Goal: Task Accomplishment & Management: Manage account settings

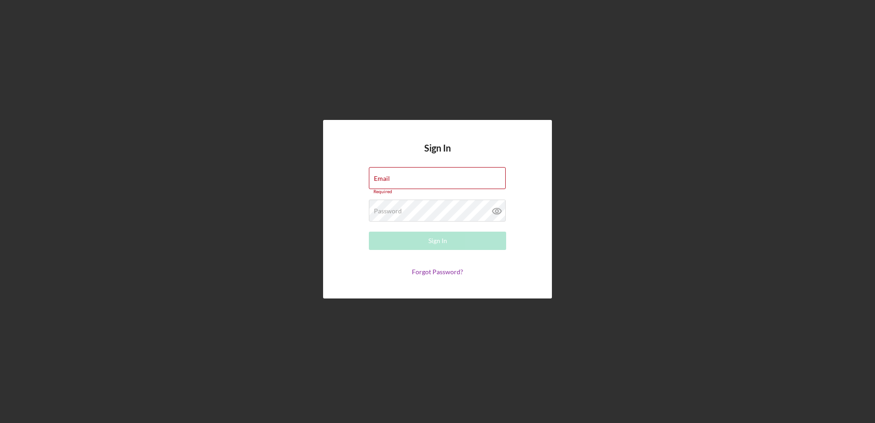
click at [389, 180] on div "Email Required" at bounding box center [437, 180] width 137 height 27
type input "[EMAIL_ADDRESS][DOMAIN_NAME]"
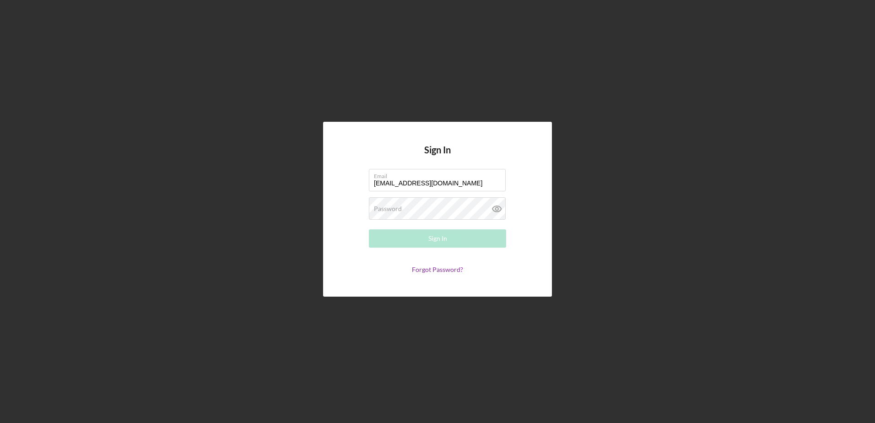
click at [387, 208] on label "Password" at bounding box center [388, 208] width 28 height 7
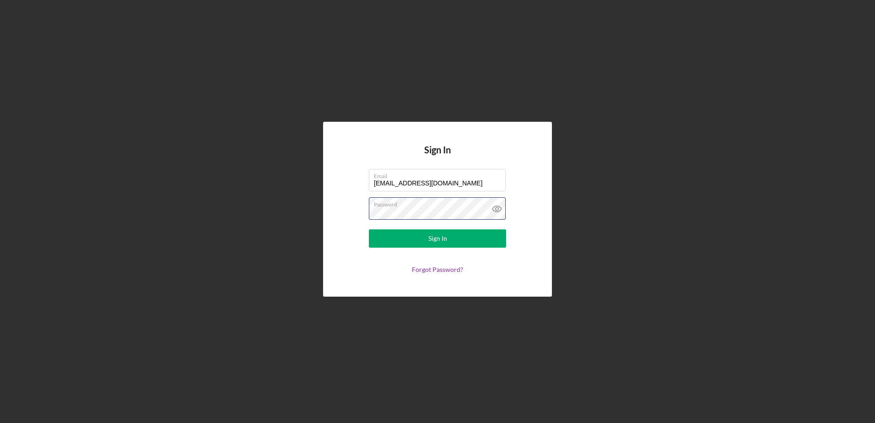
click at [369, 229] on button "Sign In" at bounding box center [437, 238] width 137 height 18
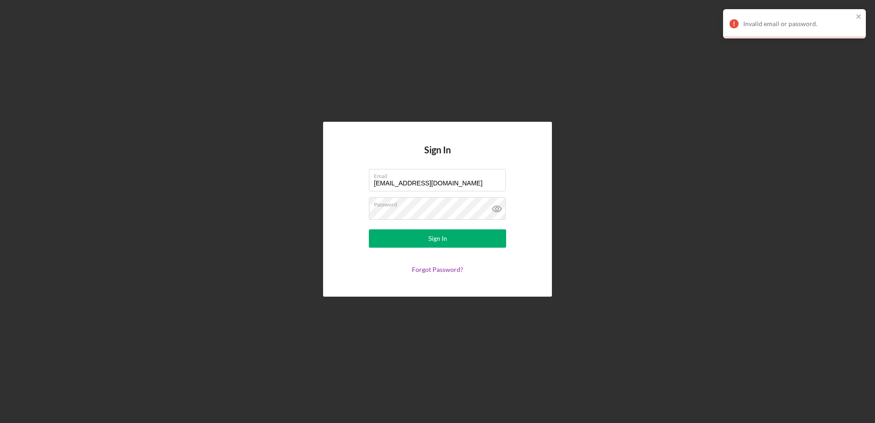
click at [437, 236] on div "Sign In" at bounding box center [437, 238] width 19 height 18
click at [422, 270] on link "Forgot Password?" at bounding box center [437, 269] width 51 height 8
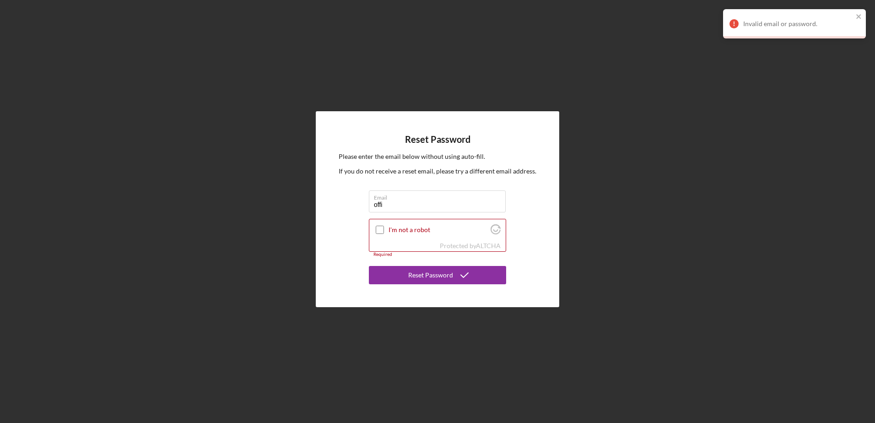
type input "[EMAIL_ADDRESS][DOMAIN_NAME]"
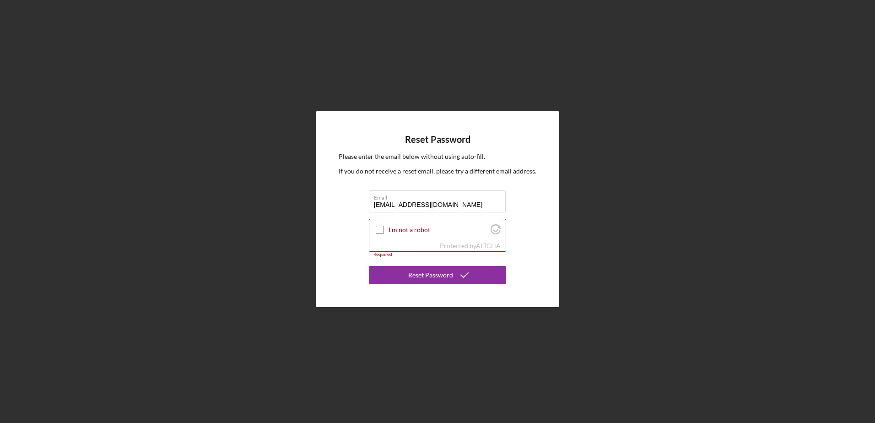
click at [382, 232] on input "I'm not a robot" at bounding box center [380, 230] width 8 height 8
checkbox input "true"
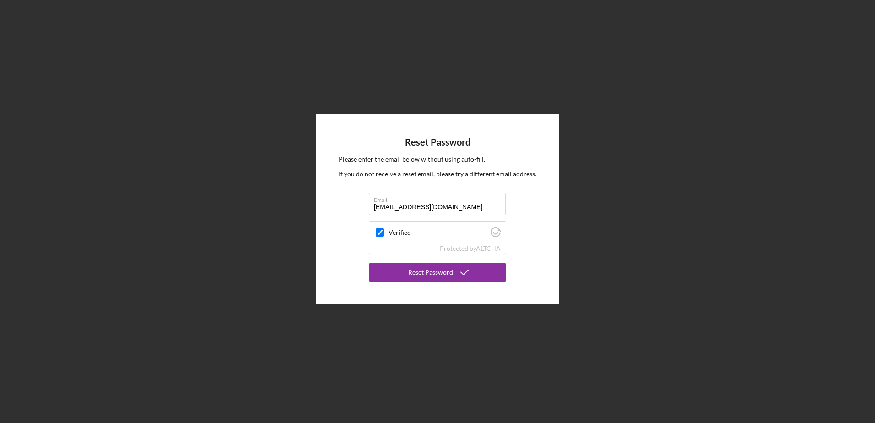
click at [424, 274] on div "Reset Password" at bounding box center [430, 272] width 45 height 18
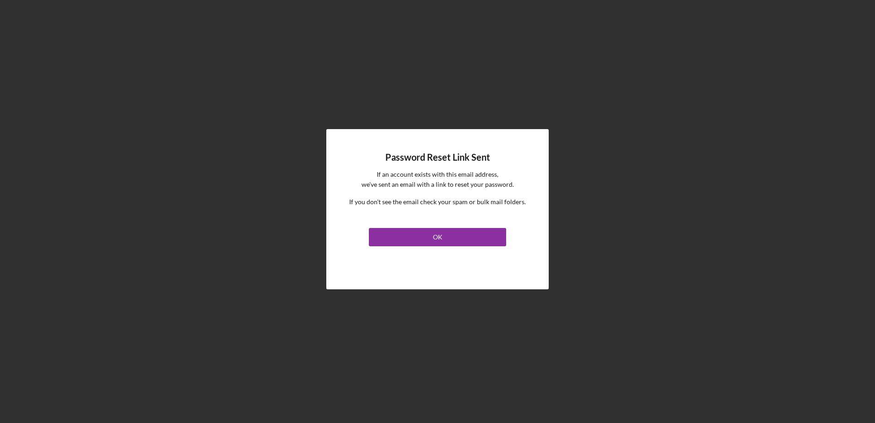
click at [419, 231] on button "OK" at bounding box center [437, 237] width 137 height 18
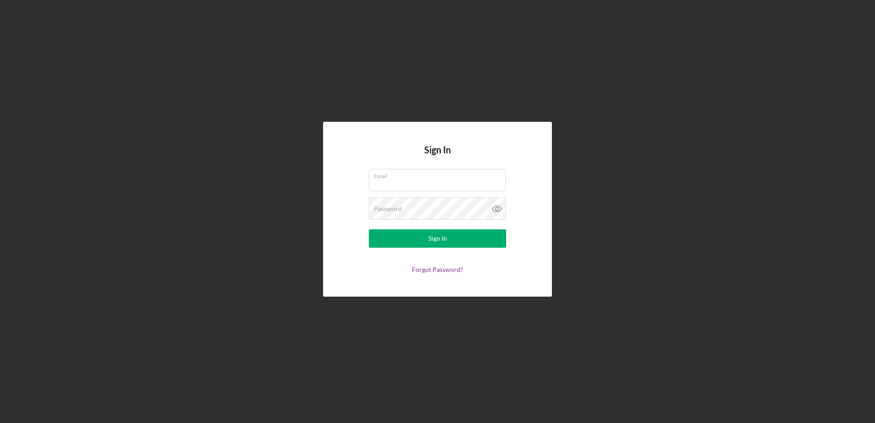
click at [416, 191] on input "Email" at bounding box center [437, 180] width 137 height 22
type input "[EMAIL_ADDRESS][DOMAIN_NAME]"
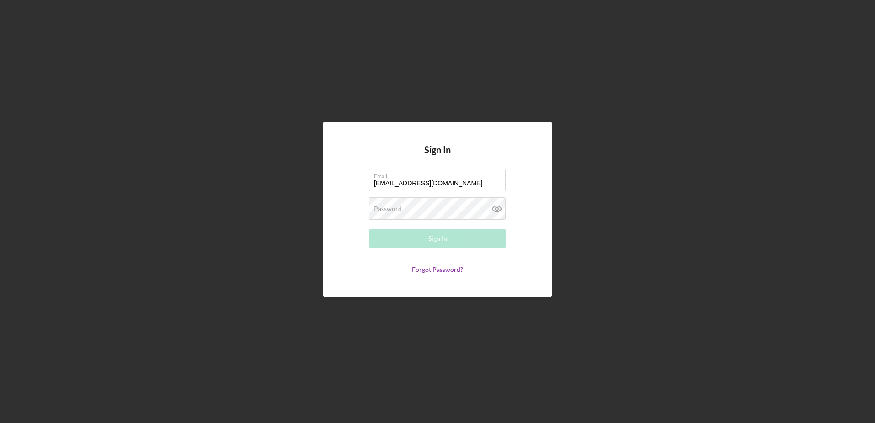
click at [392, 211] on label "Password" at bounding box center [388, 208] width 28 height 7
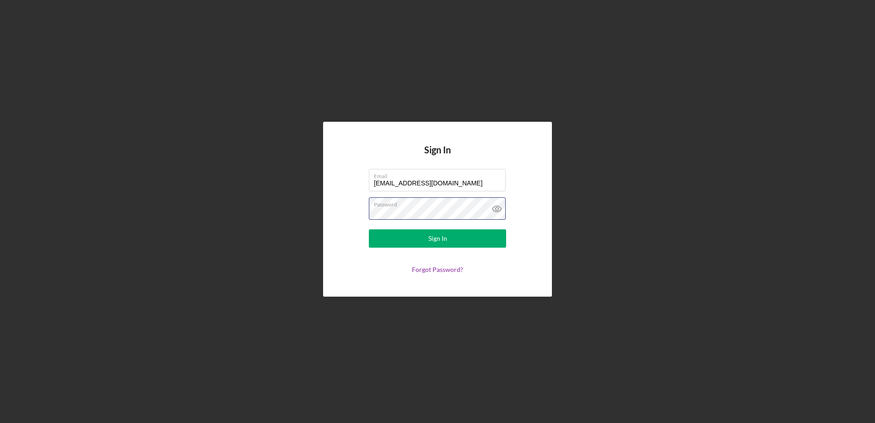
click at [369, 229] on button "Sign In" at bounding box center [437, 238] width 137 height 18
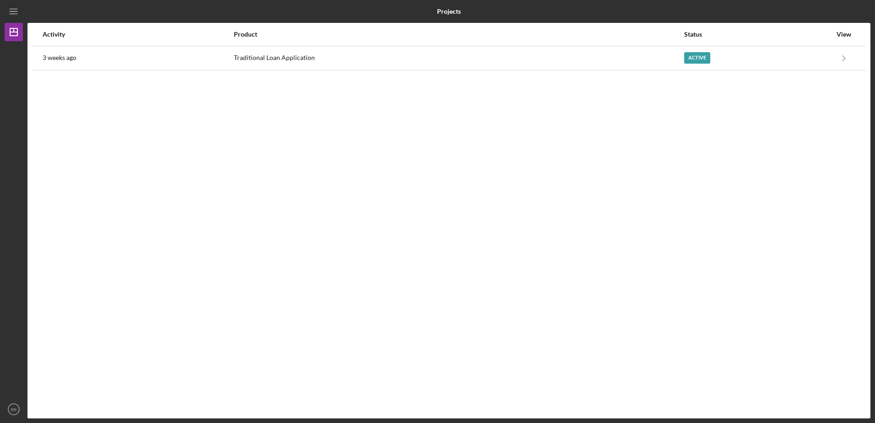
click at [613, 62] on div "Traditional Loan Application" at bounding box center [458, 58] width 449 height 23
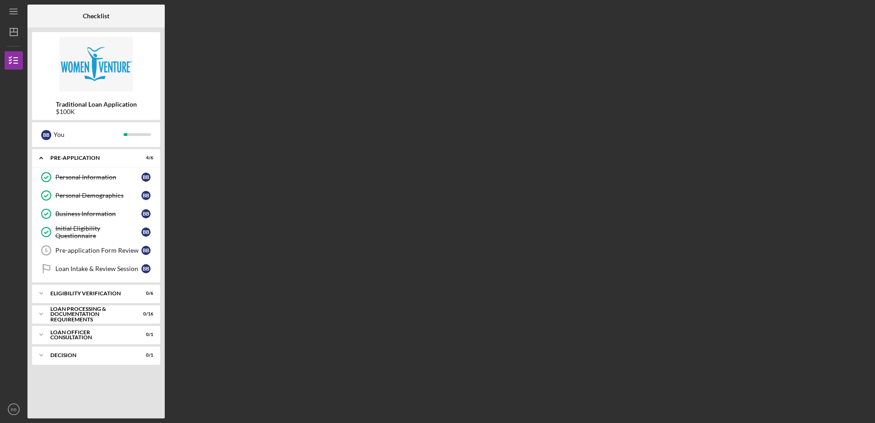
click at [103, 257] on link "Pre-application Form Review 5 Pre-application Form Review B B" at bounding box center [96, 250] width 119 height 18
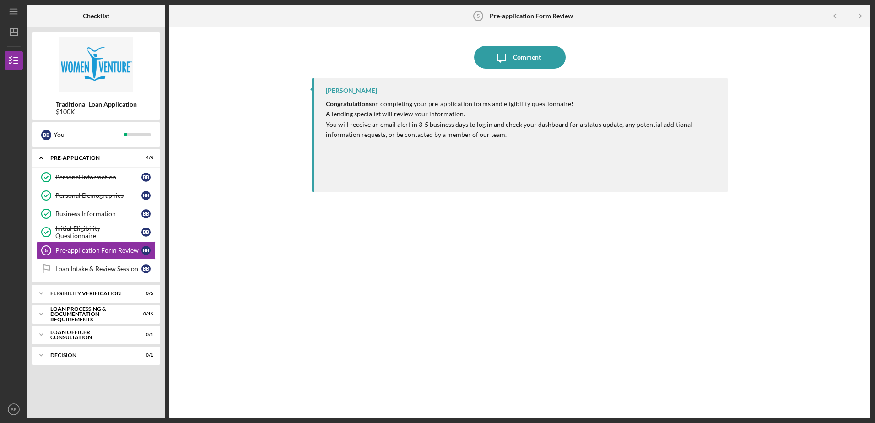
click at [105, 272] on div "Loan Intake & Review Session" at bounding box center [98, 268] width 86 height 7
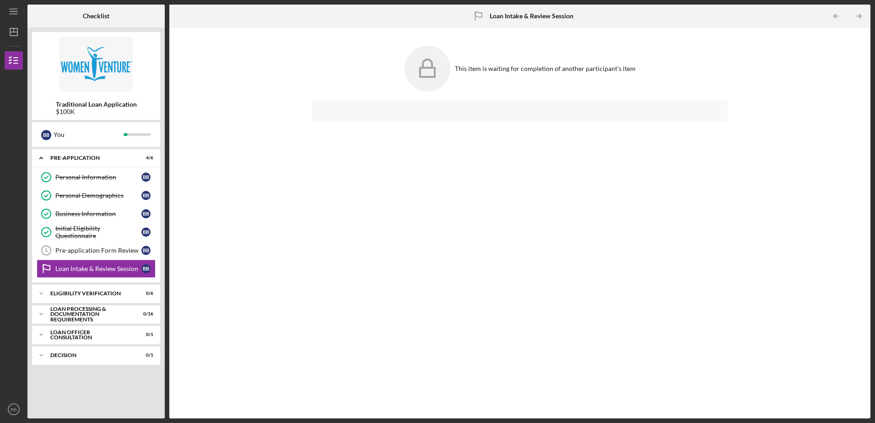
click at [100, 250] on div "Pre-application Form Review" at bounding box center [98, 250] width 86 height 7
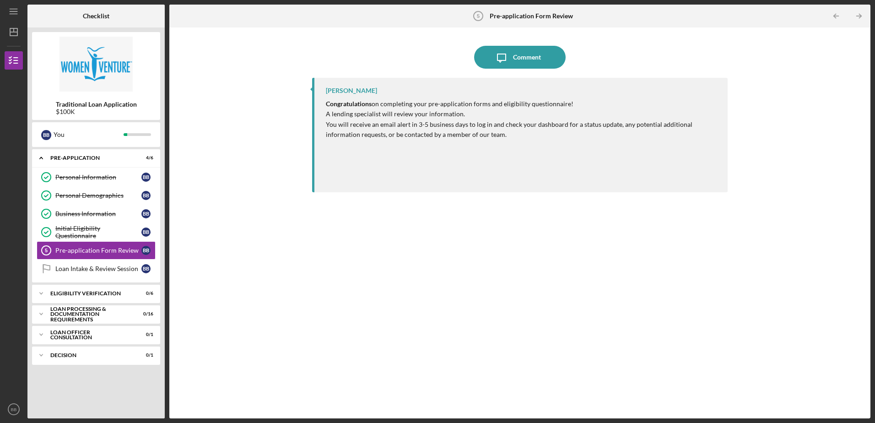
click at [98, 296] on div "Icon/Expander Eligibility Verification 0 / 6" at bounding box center [96, 293] width 128 height 18
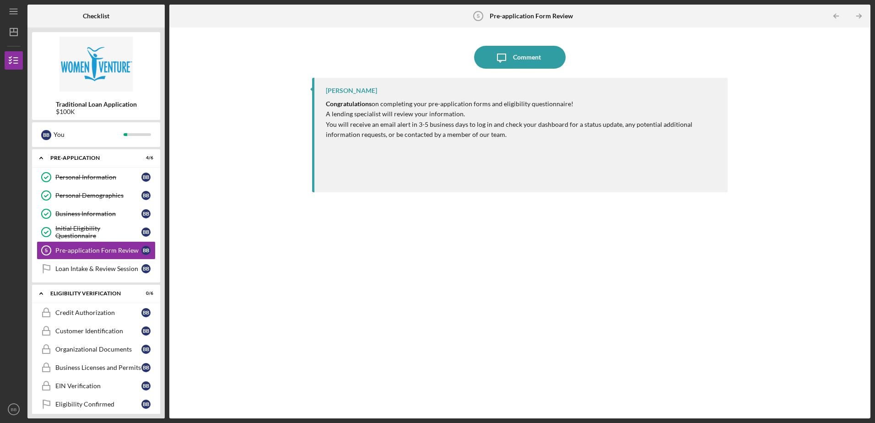
click at [76, 317] on link "Credit Authorization Credit Authorization B B" at bounding box center [96, 312] width 119 height 18
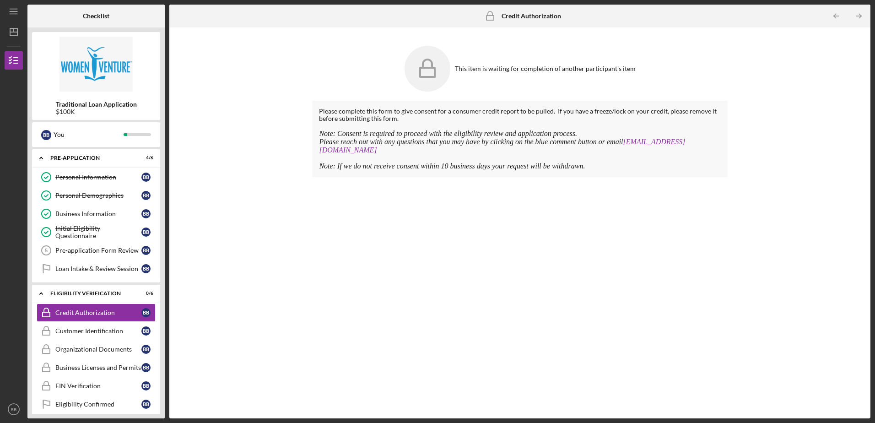
click at [84, 251] on div "Pre-application Form Review" at bounding box center [98, 250] width 86 height 7
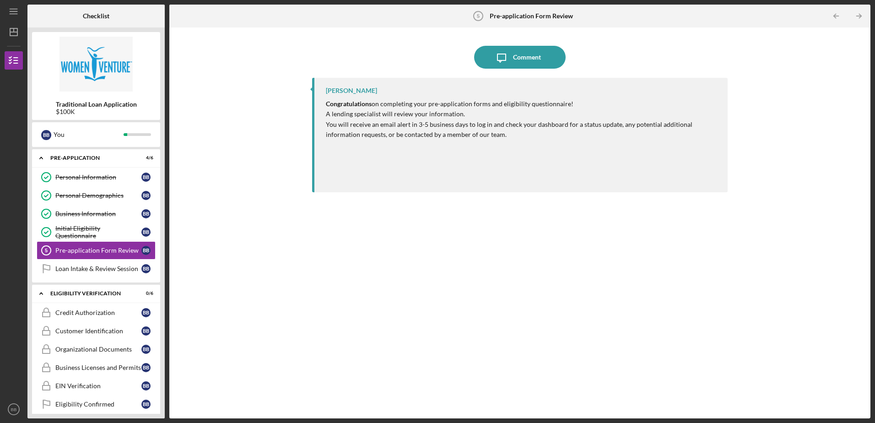
click at [545, 56] on button "Icon/Message Comment" at bounding box center [520, 57] width 92 height 23
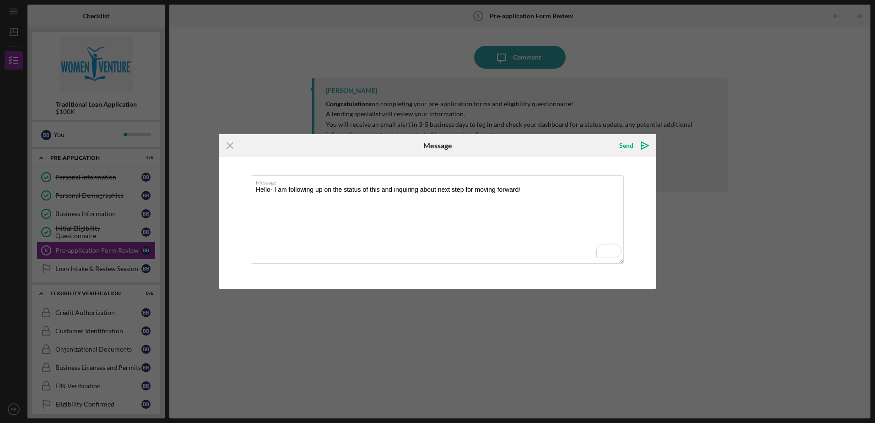
type textarea "Hello- I am following up on the status of this and inquiring about next step fo…"
click at [648, 146] on icon "Icon/icon-invite-send" at bounding box center [644, 145] width 23 height 23
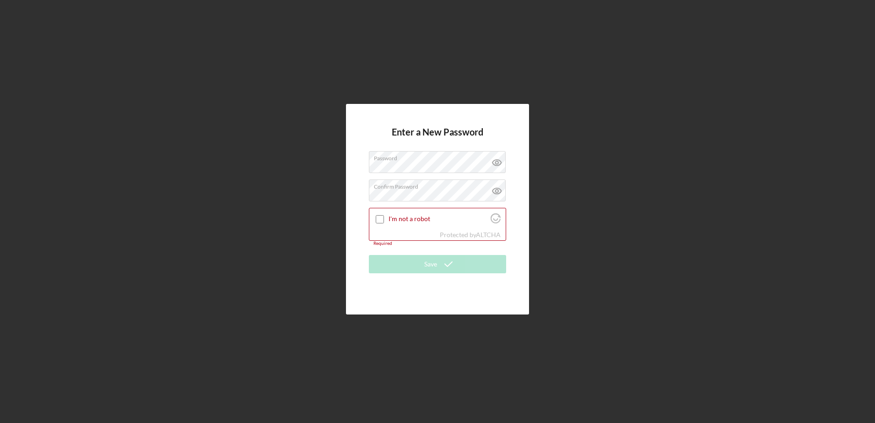
click at [382, 219] on input "I'm not a robot" at bounding box center [380, 219] width 8 height 8
checkbox input "true"
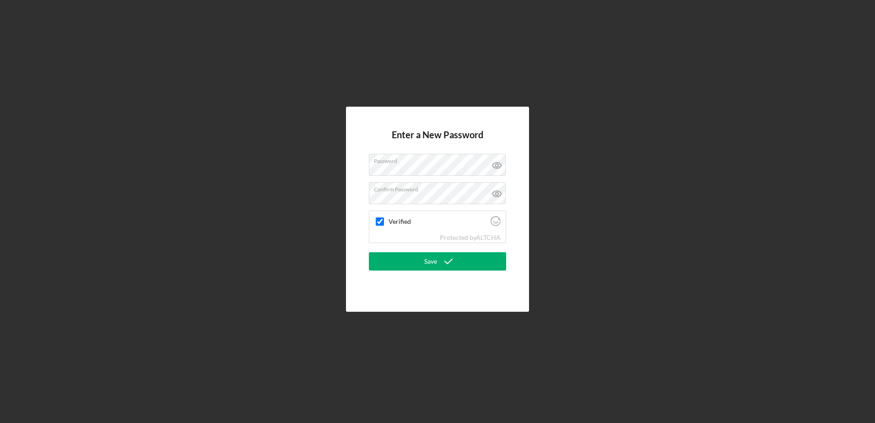
click at [443, 263] on icon "submit" at bounding box center [448, 261] width 23 height 23
